Goal: Information Seeking & Learning: Compare options

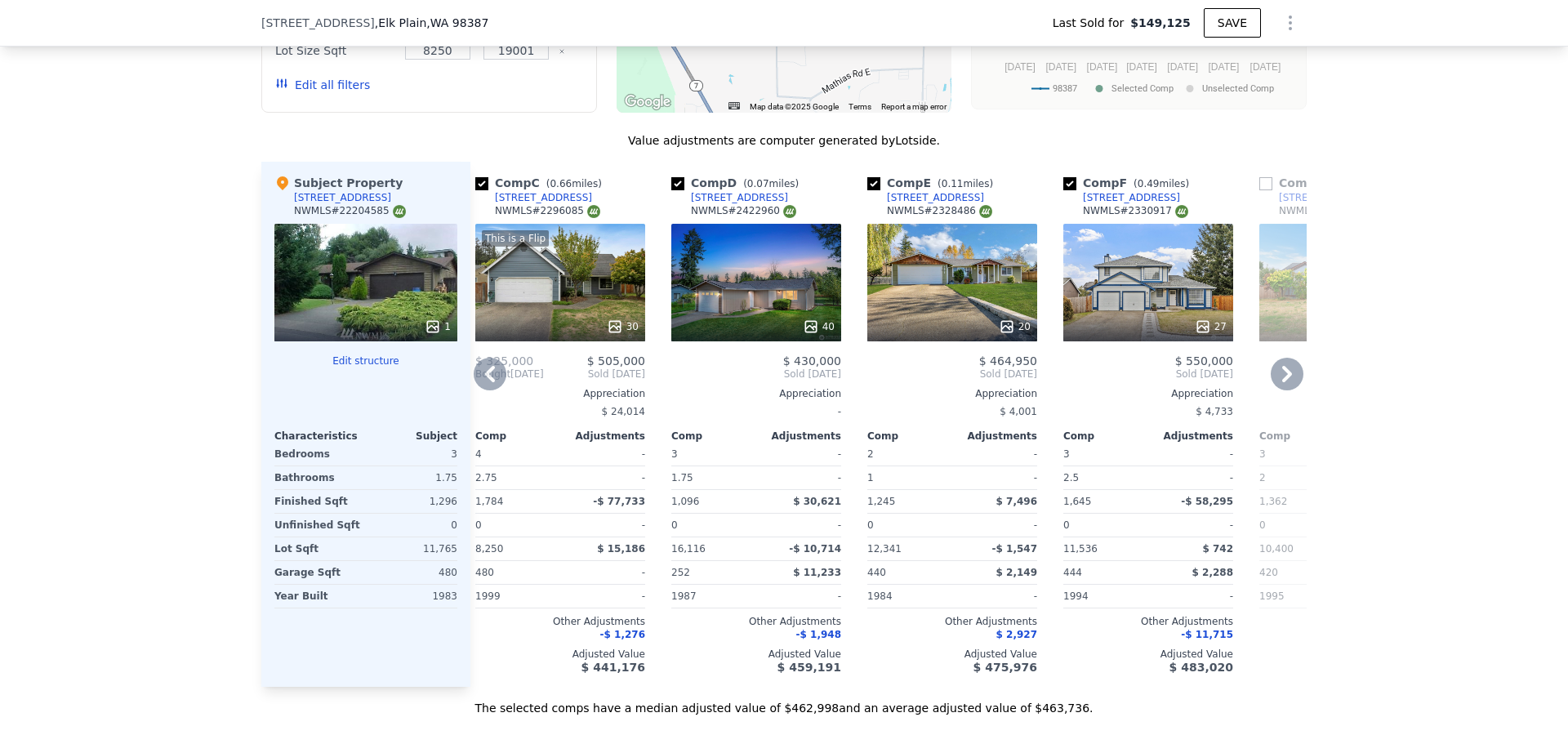
scroll to position [0, 409]
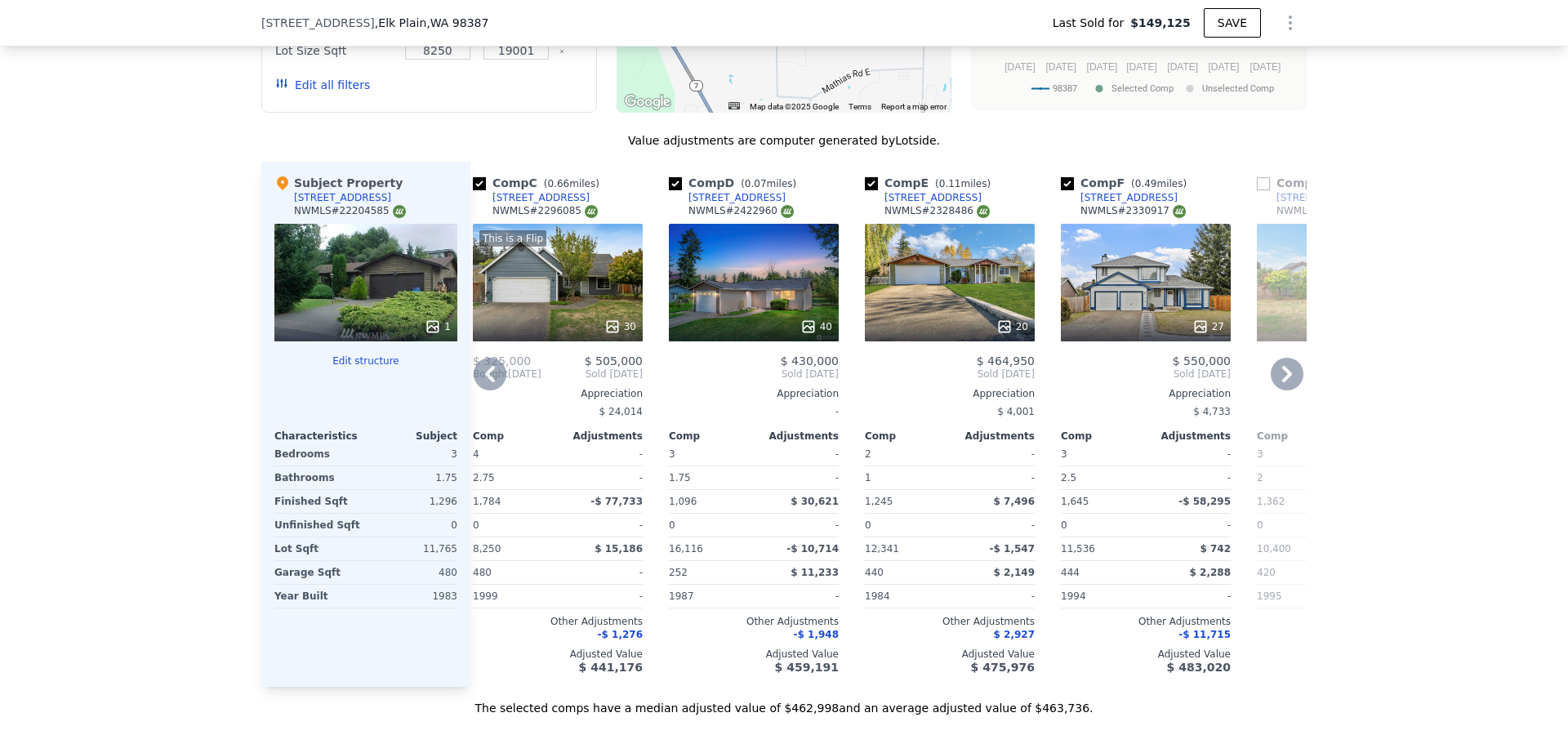
click at [780, 213] on div "Comp D ( 0.07 miles) [STREET_ADDRESS] # 2422960" at bounding box center [753, 199] width 170 height 49
copy div "[STREET_ADDRESS]"
type input "$ 462,000"
type input "$ 274,245"
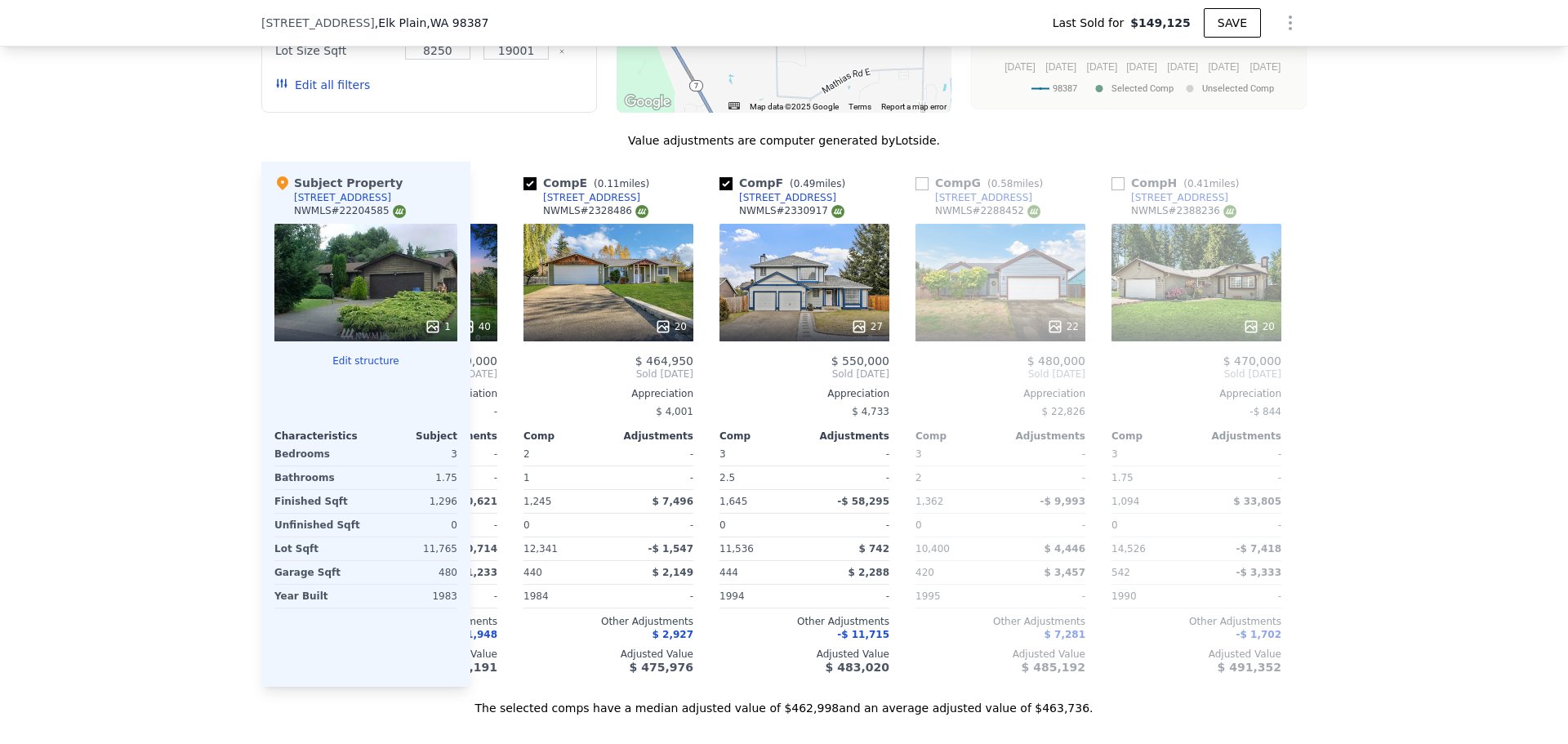
scroll to position [0, 702]
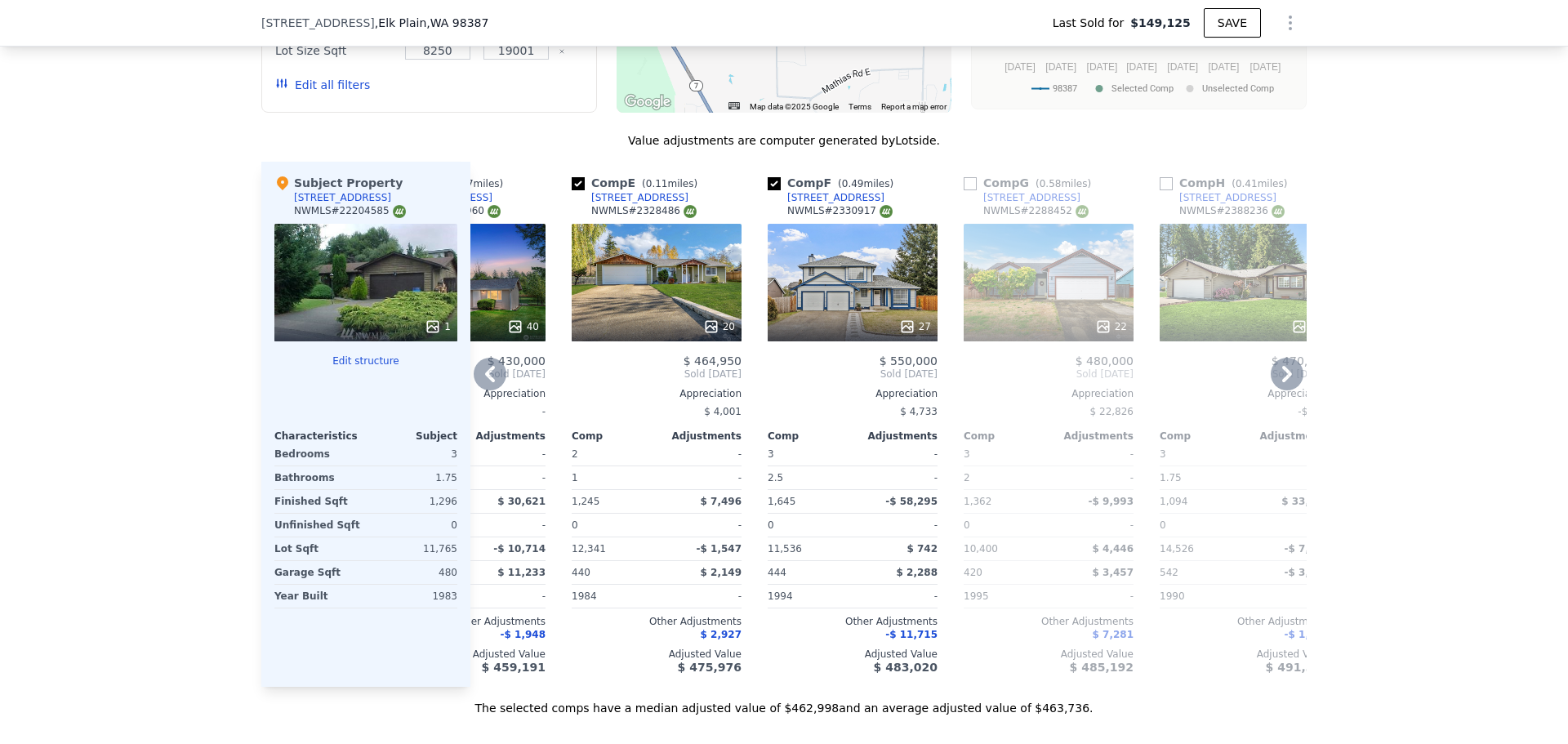
click at [693, 209] on div "Comp E ( 0.11 miles) [STREET_ADDRESS][GEOGRAPHIC_DATA] # 2328486" at bounding box center [657, 199] width 170 height 49
drag, startPoint x: 838, startPoint y: 713, endPoint x: 816, endPoint y: 713, distance: 22.0
click at [816, 713] on div "The selected comps have a median adjusted value of $462,998 and an average adju…" at bounding box center [783, 702] width 1045 height 30
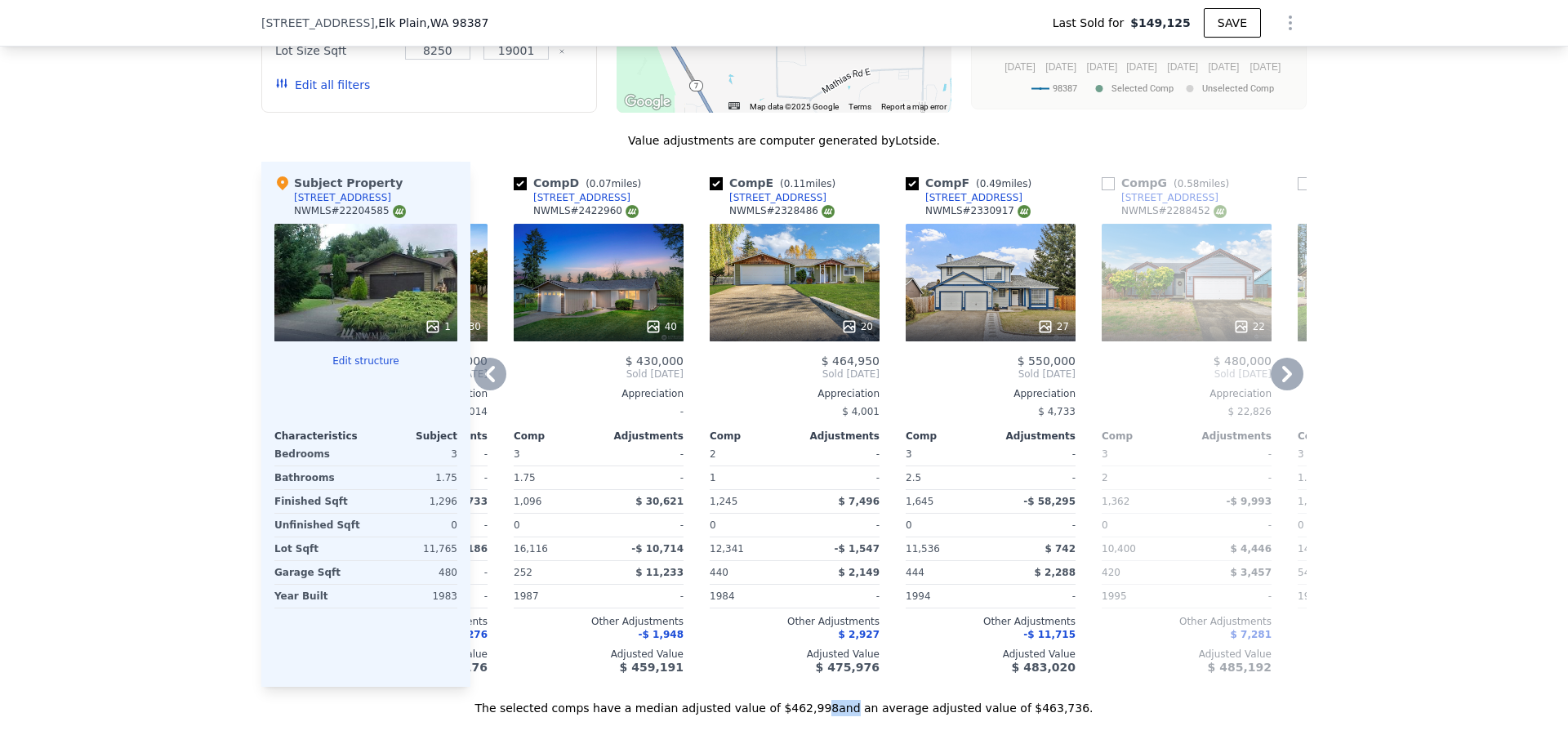
drag, startPoint x: 830, startPoint y: 206, endPoint x: 819, endPoint y: 209, distance: 11.4
click at [819, 209] on div "Comp E ( 0.11 miles) [STREET_ADDRESS][GEOGRAPHIC_DATA] # 2328486" at bounding box center [794, 199] width 170 height 49
copy div "[STREET_ADDRESS]"
